Goal: Task Accomplishment & Management: Manage account settings

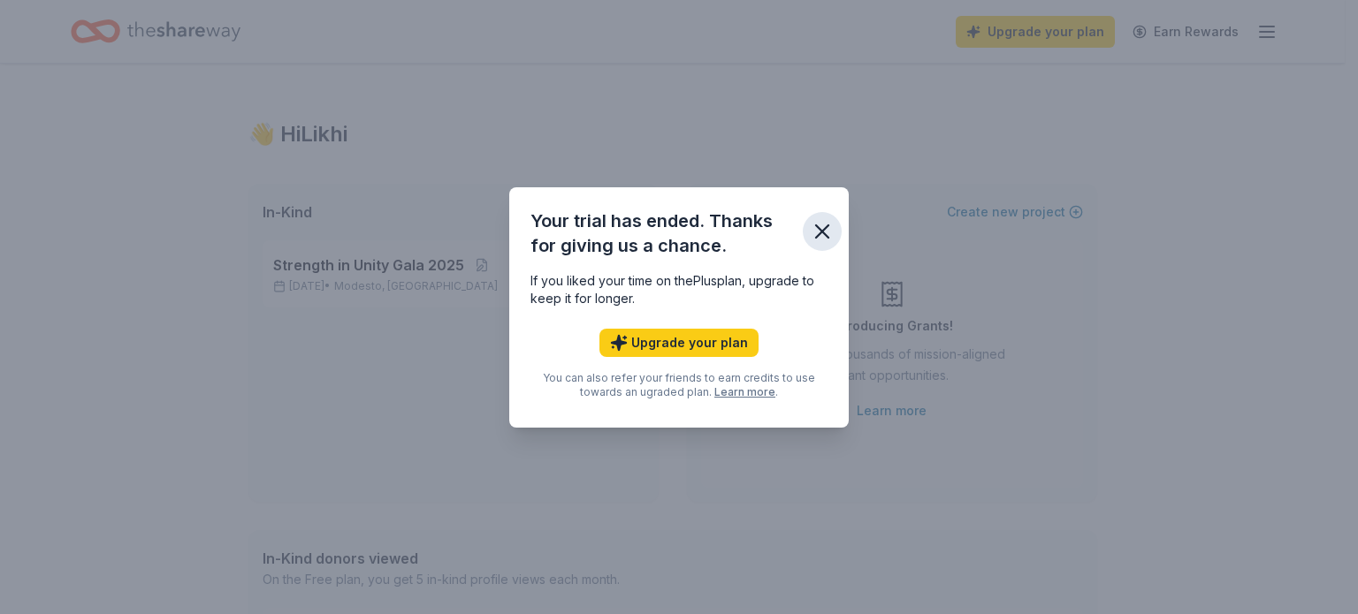
click at [824, 223] on icon "button" at bounding box center [822, 231] width 25 height 25
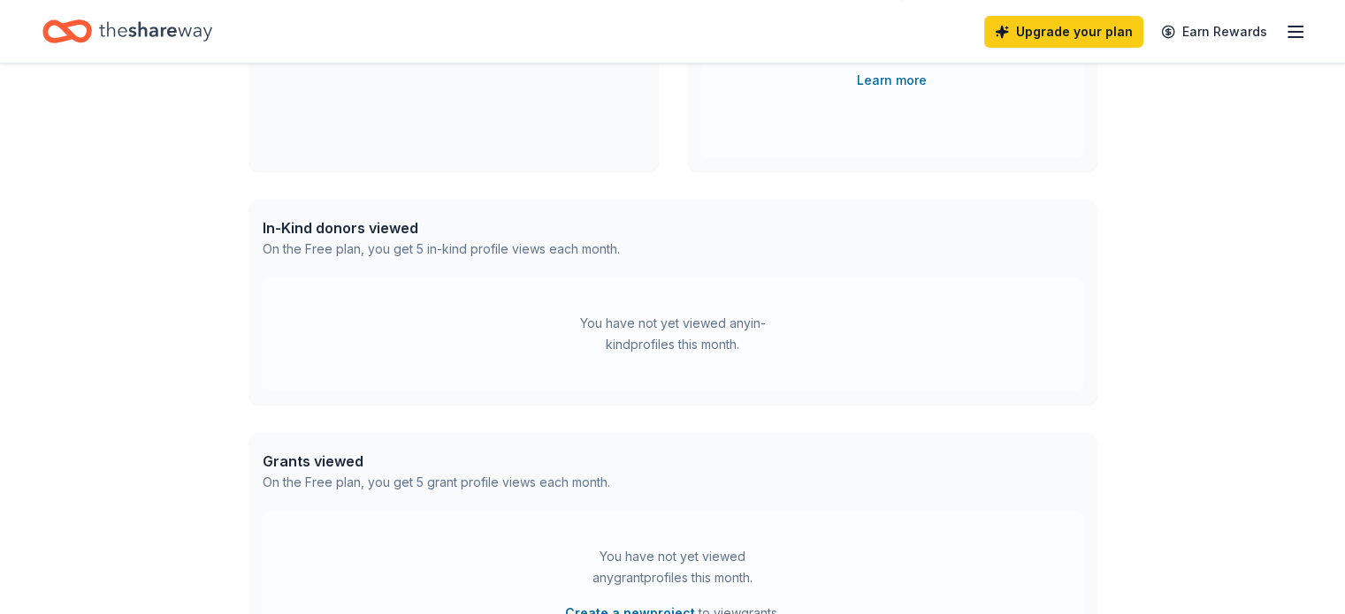
scroll to position [573, 0]
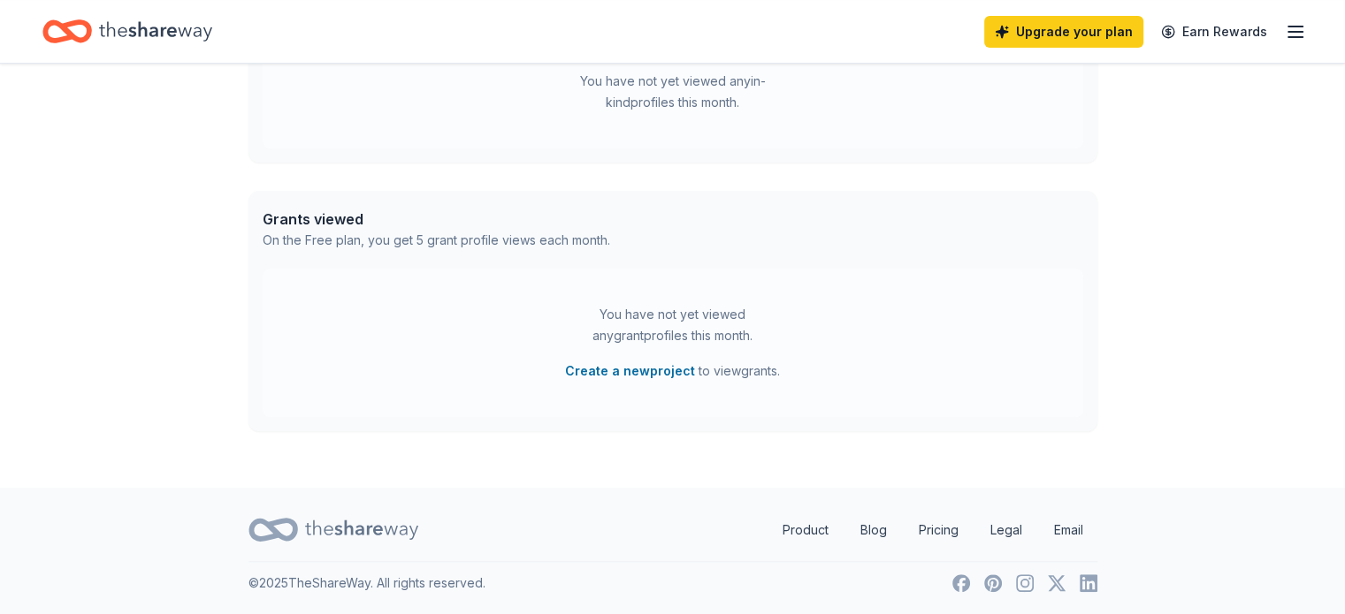
click at [1285, 21] on icon "button" at bounding box center [1295, 31] width 21 height 21
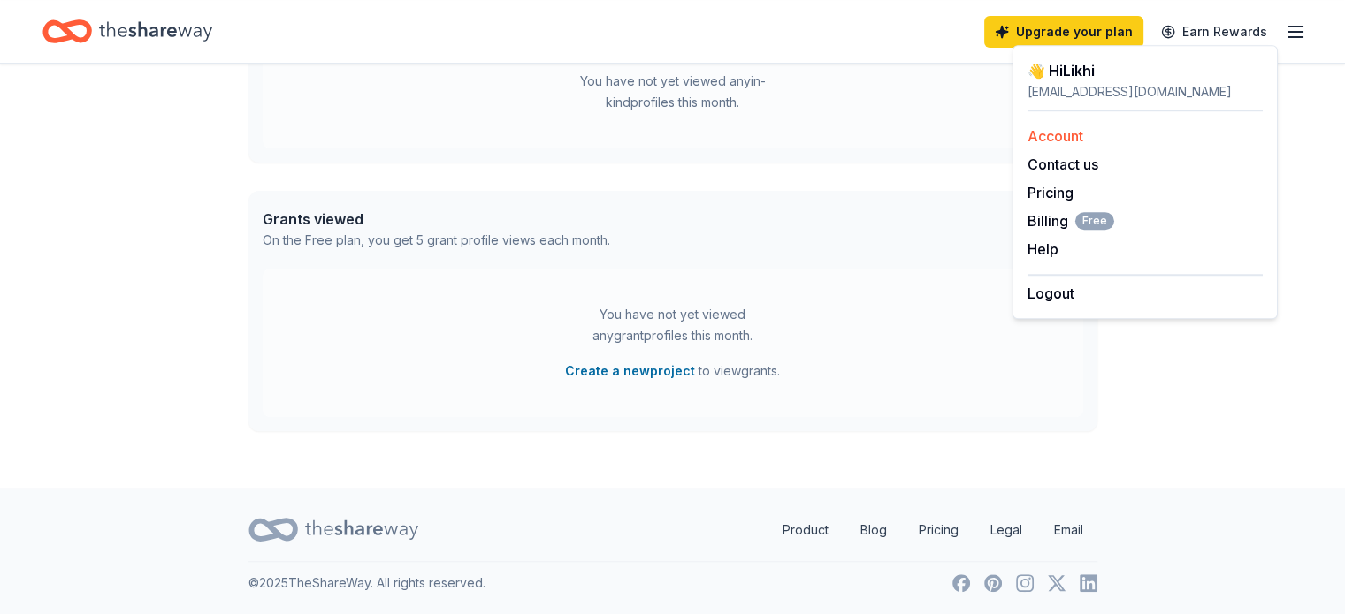
click at [1050, 139] on link "Account" at bounding box center [1055, 136] width 56 height 18
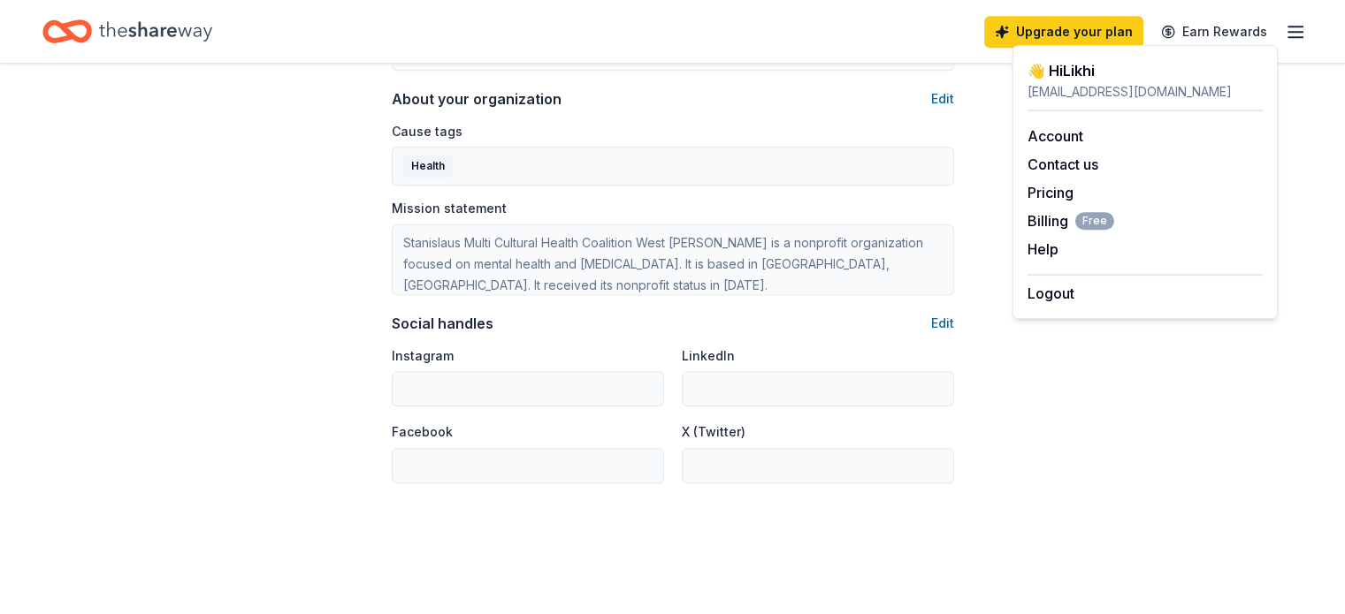
scroll to position [1156, 0]
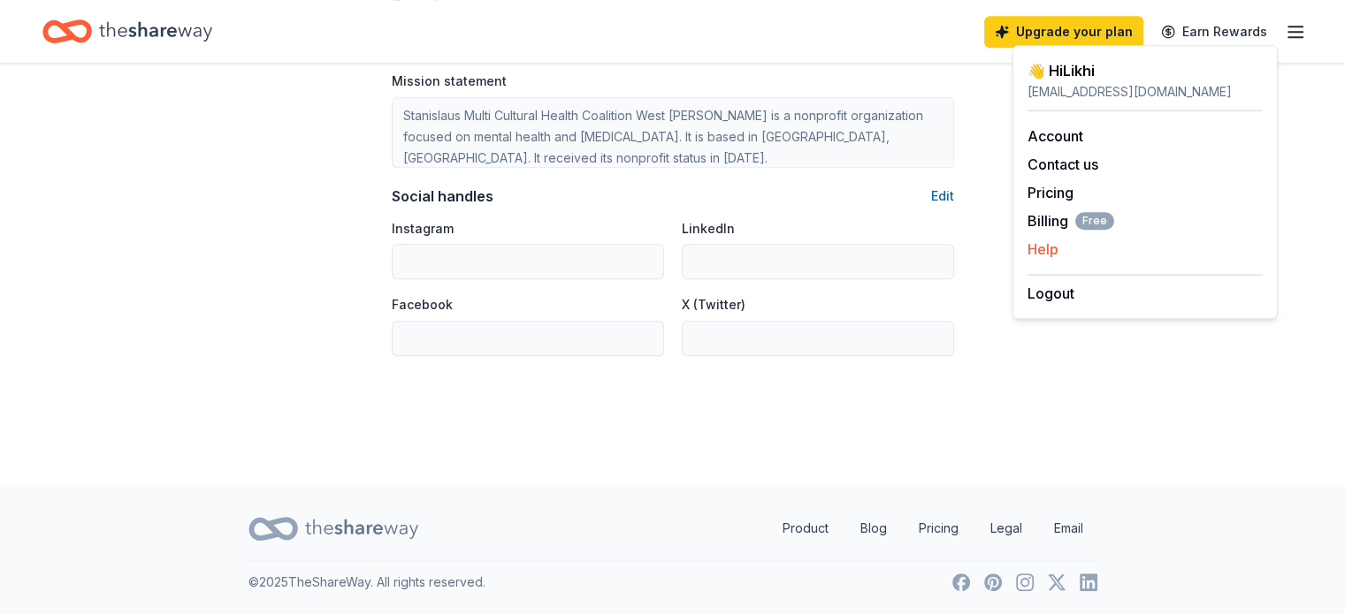
click at [1043, 258] on button "Help" at bounding box center [1042, 249] width 31 height 21
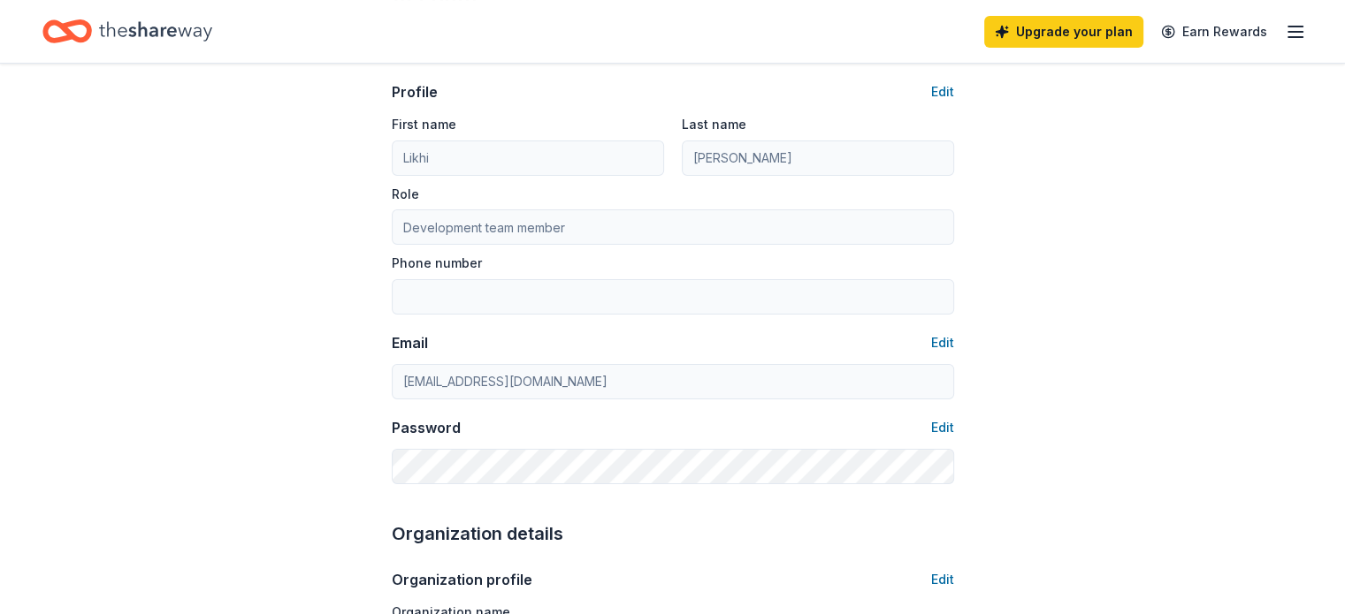
scroll to position [0, 0]
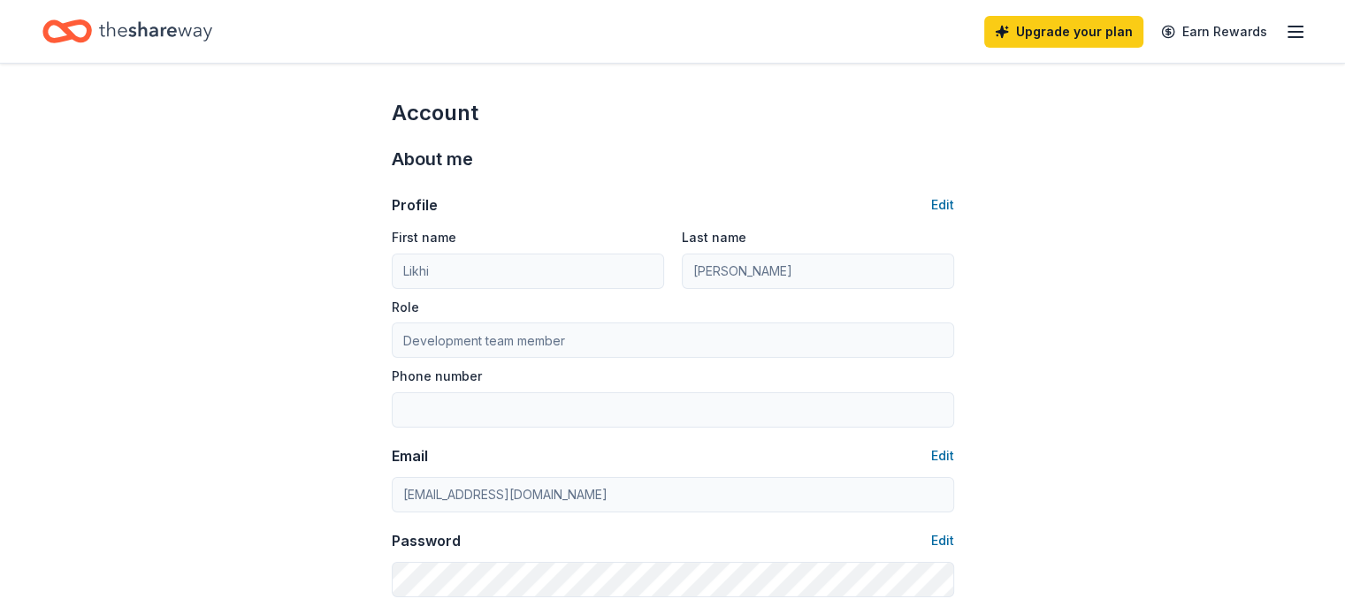
click at [1285, 32] on icon "button" at bounding box center [1295, 31] width 21 height 21
click at [920, 99] on div "Account" at bounding box center [673, 113] width 562 height 28
click at [1288, 37] on line "button" at bounding box center [1295, 37] width 14 height 0
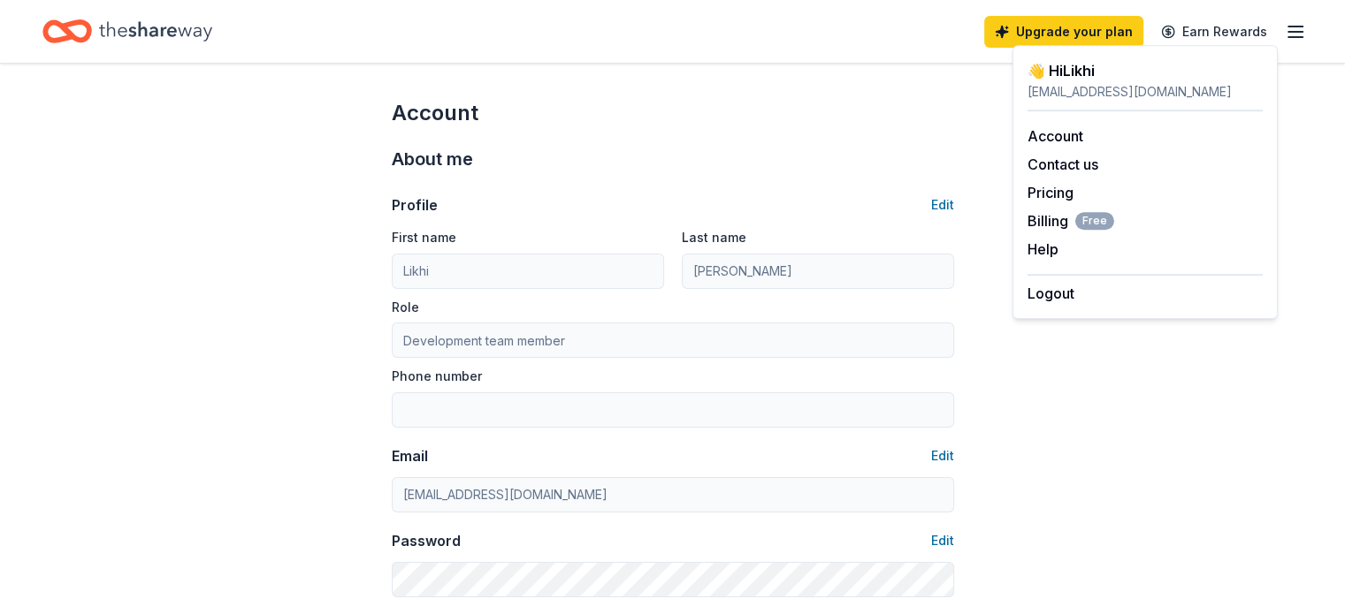
click at [769, 111] on div "Account" at bounding box center [673, 113] width 562 height 28
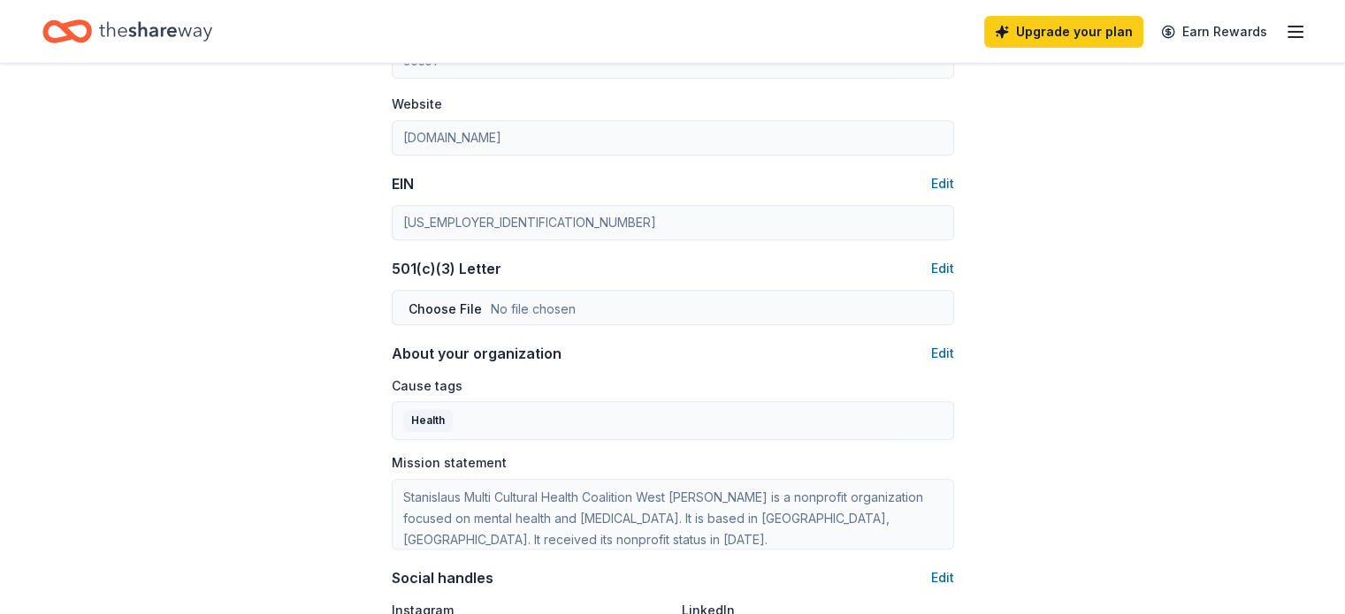
scroll to position [796, 0]
